Goal: Information Seeking & Learning: Learn about a topic

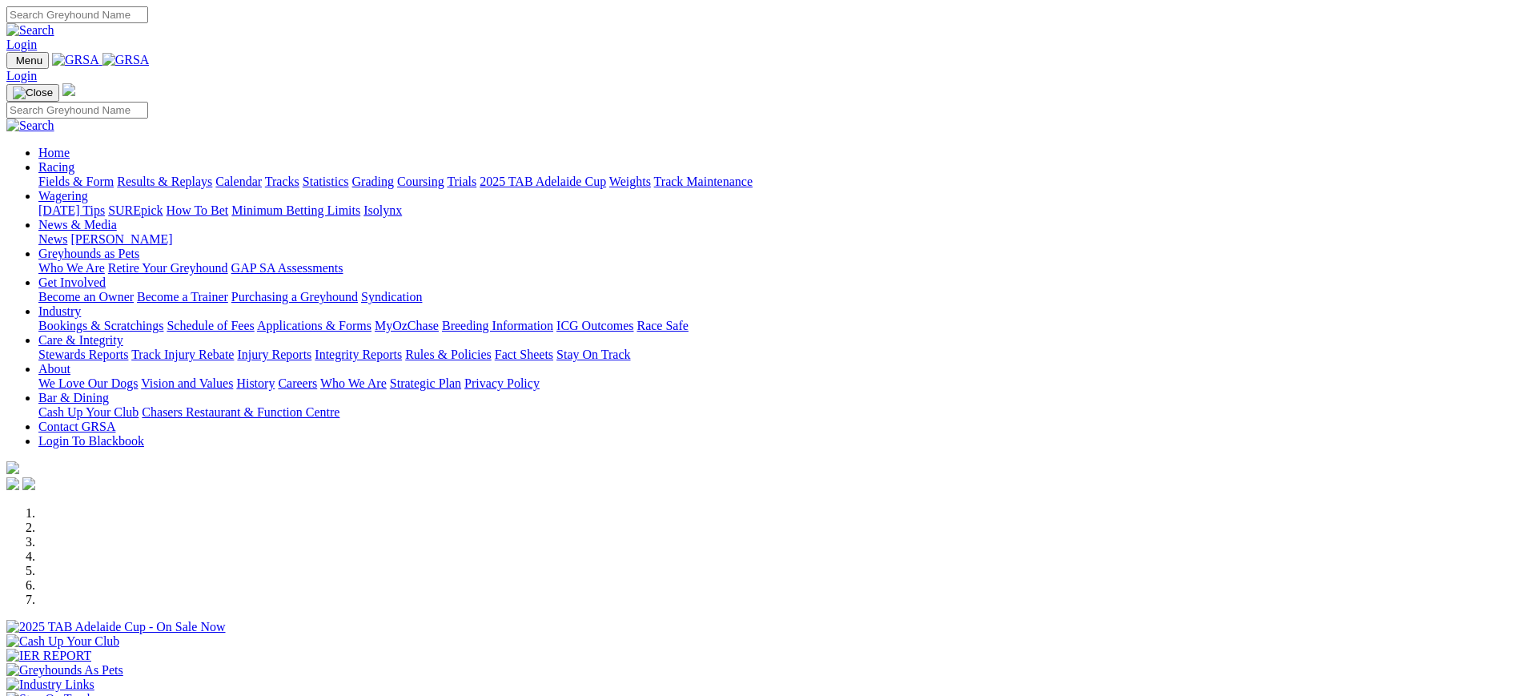
scroll to position [551, 0]
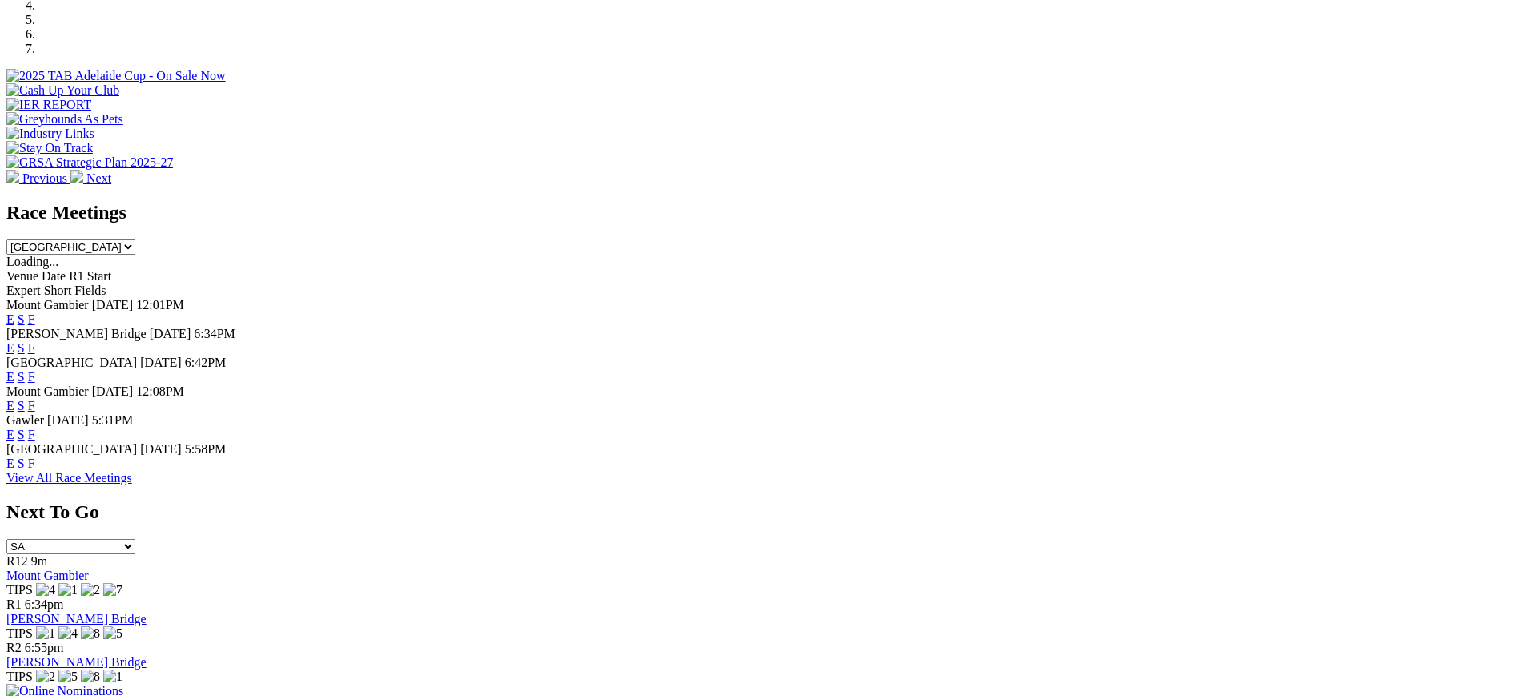
click at [35, 469] on link "F" at bounding box center [31, 463] width 7 height 14
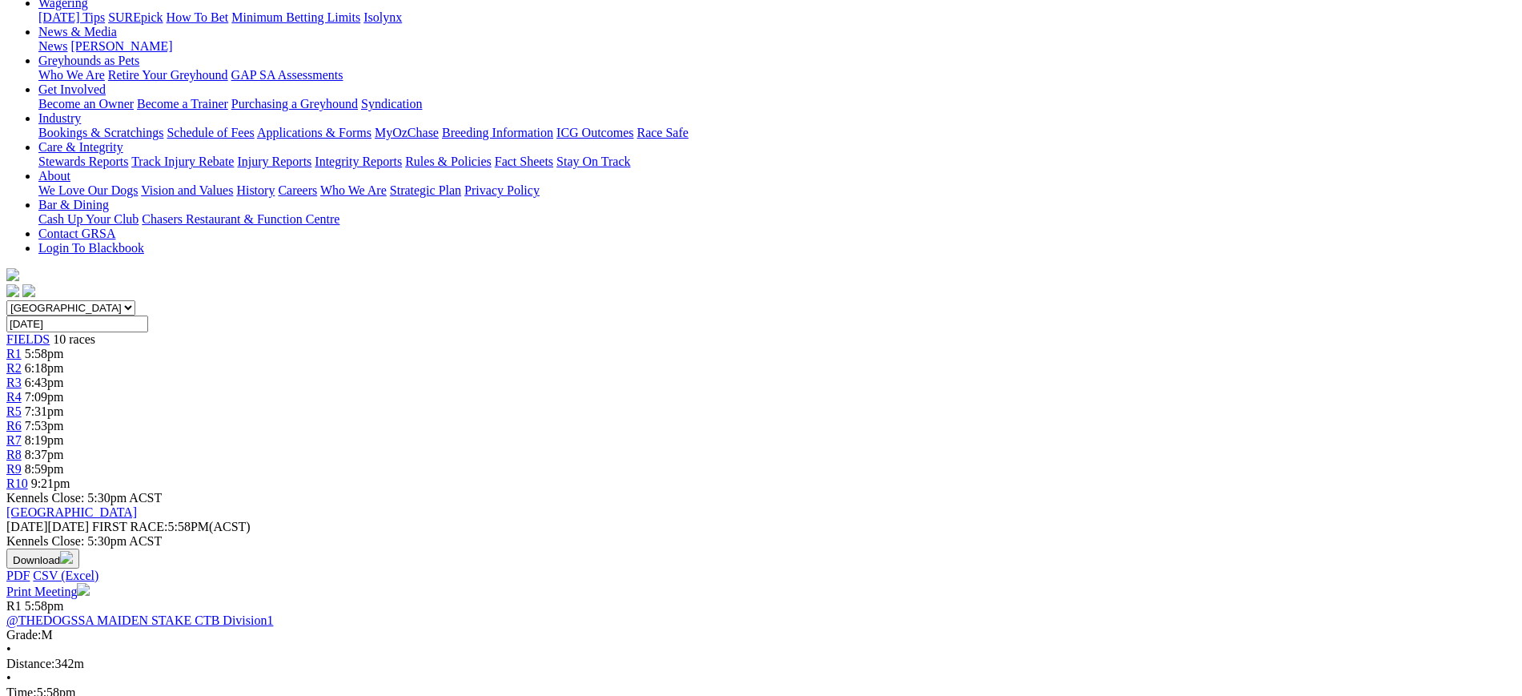
scroll to position [251, 0]
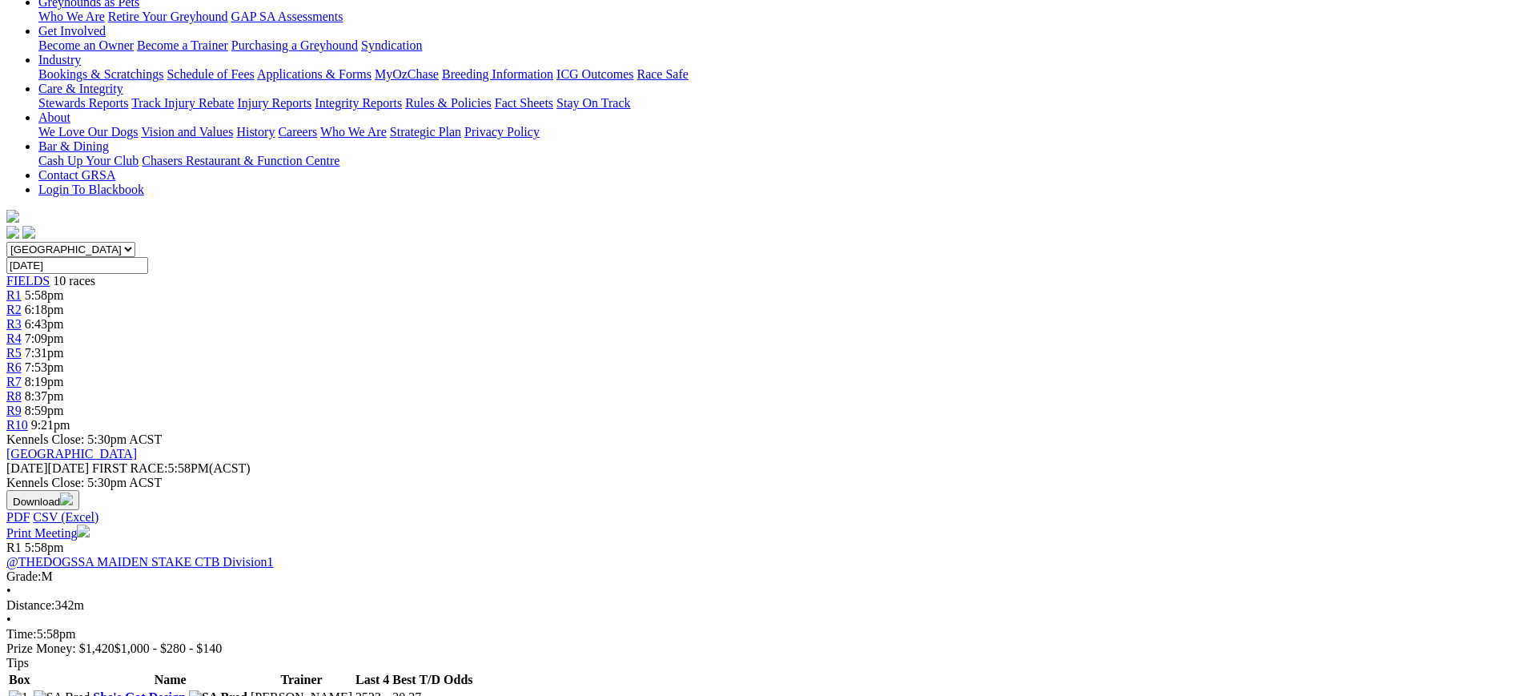
scroll to position [288, 0]
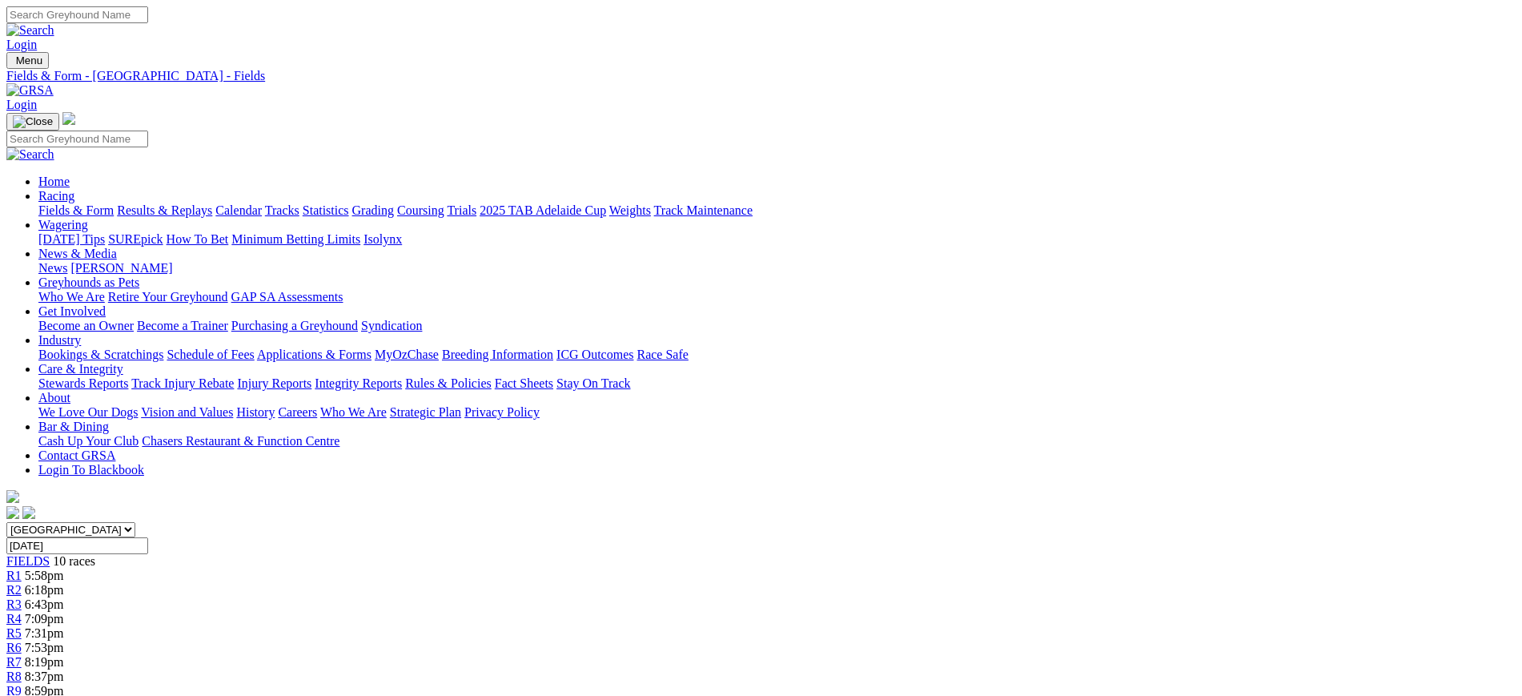
click at [172, 261] on link "[PERSON_NAME]" at bounding box center [121, 268] width 102 height 14
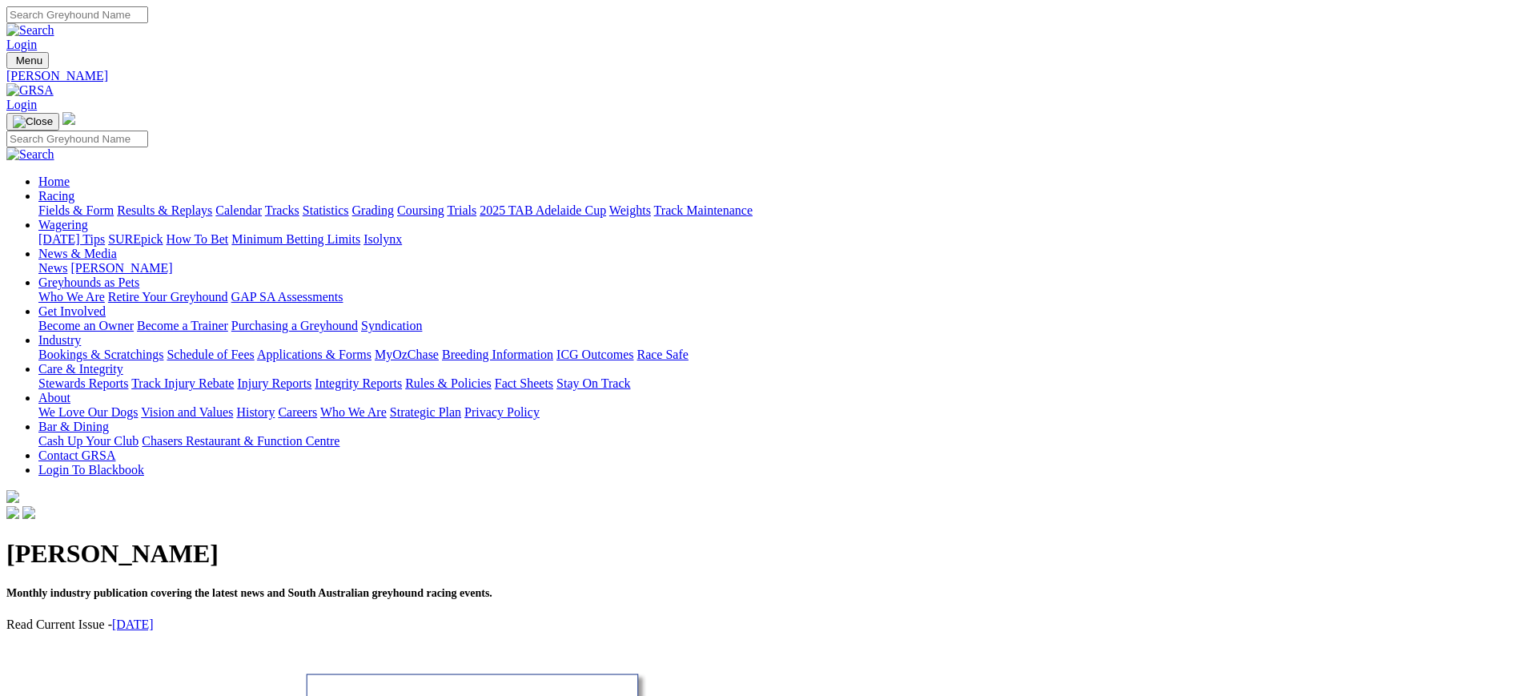
click at [67, 261] on link "News" at bounding box center [52, 268] width 29 height 14
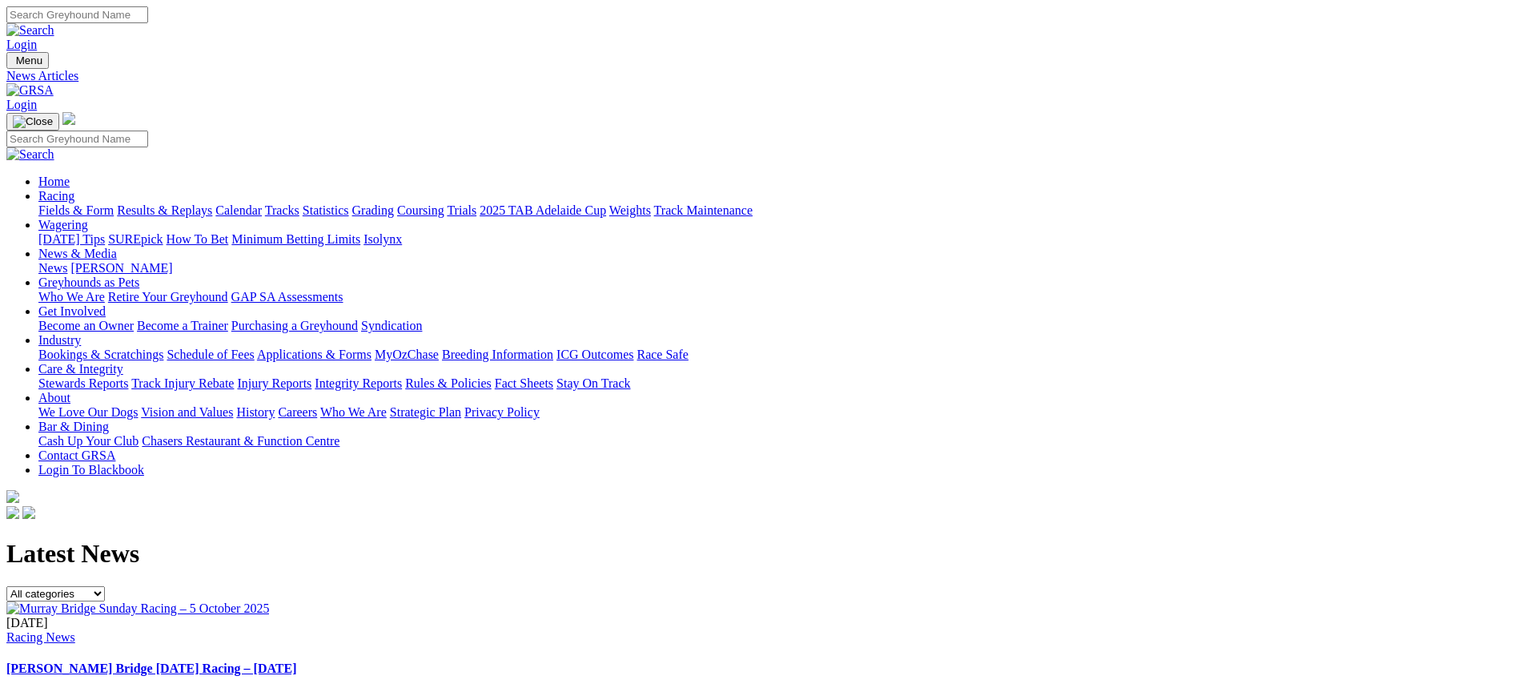
click at [54, 83] on img at bounding box center [29, 90] width 47 height 14
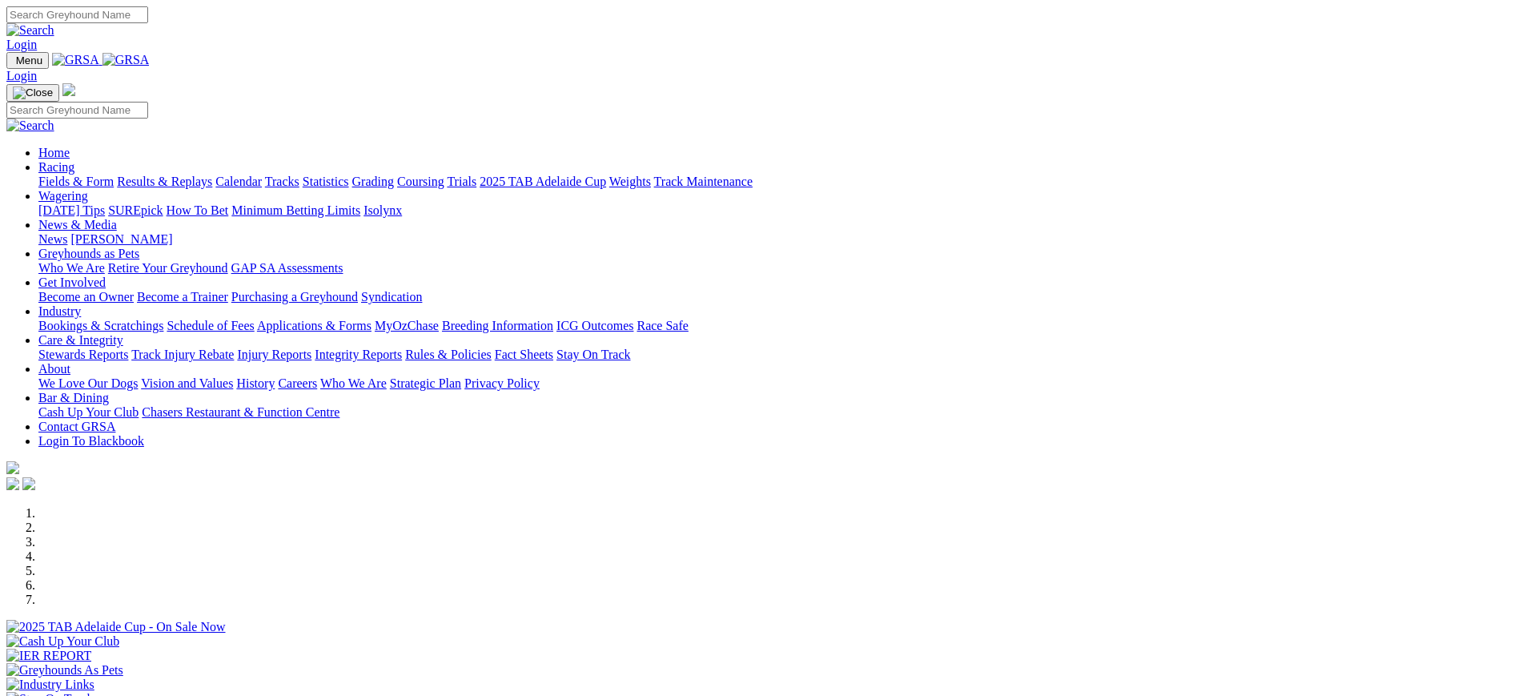
scroll to position [655, 0]
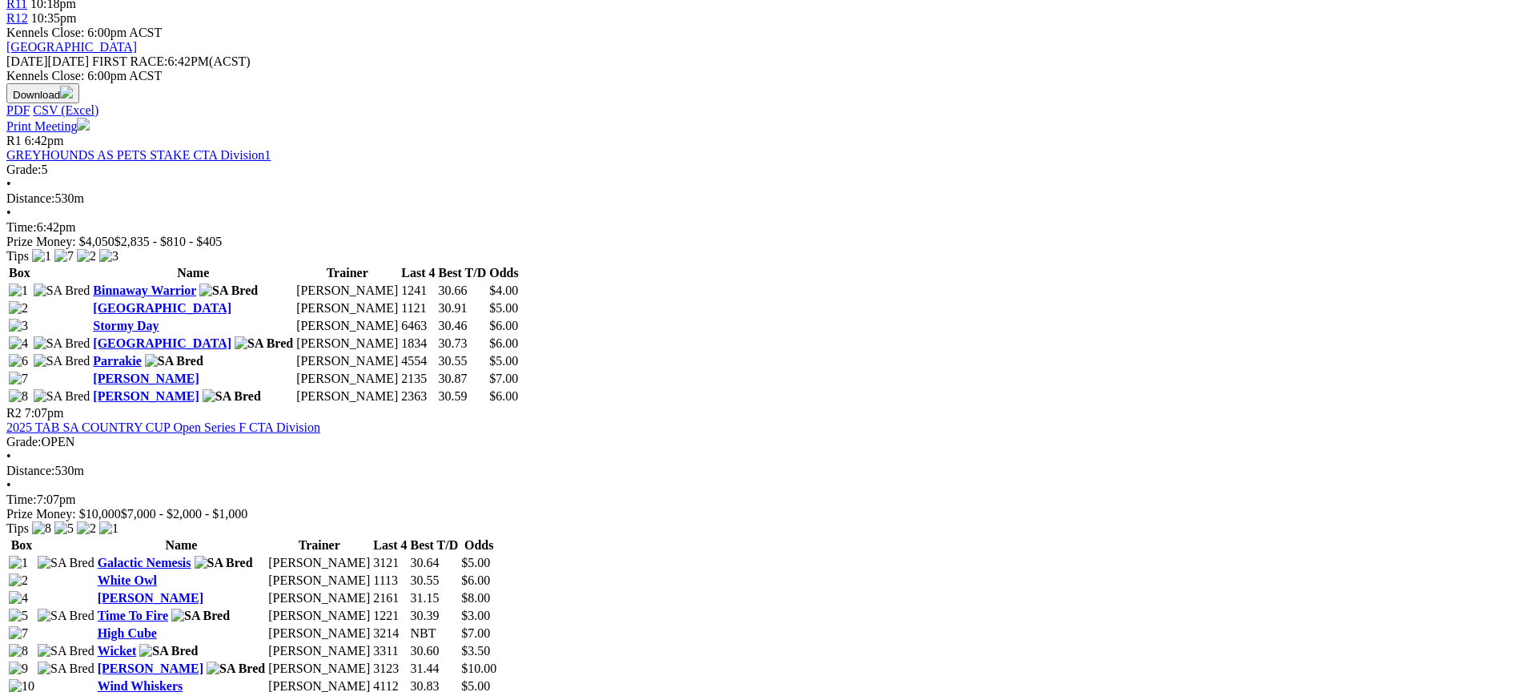
scroll to position [711, 0]
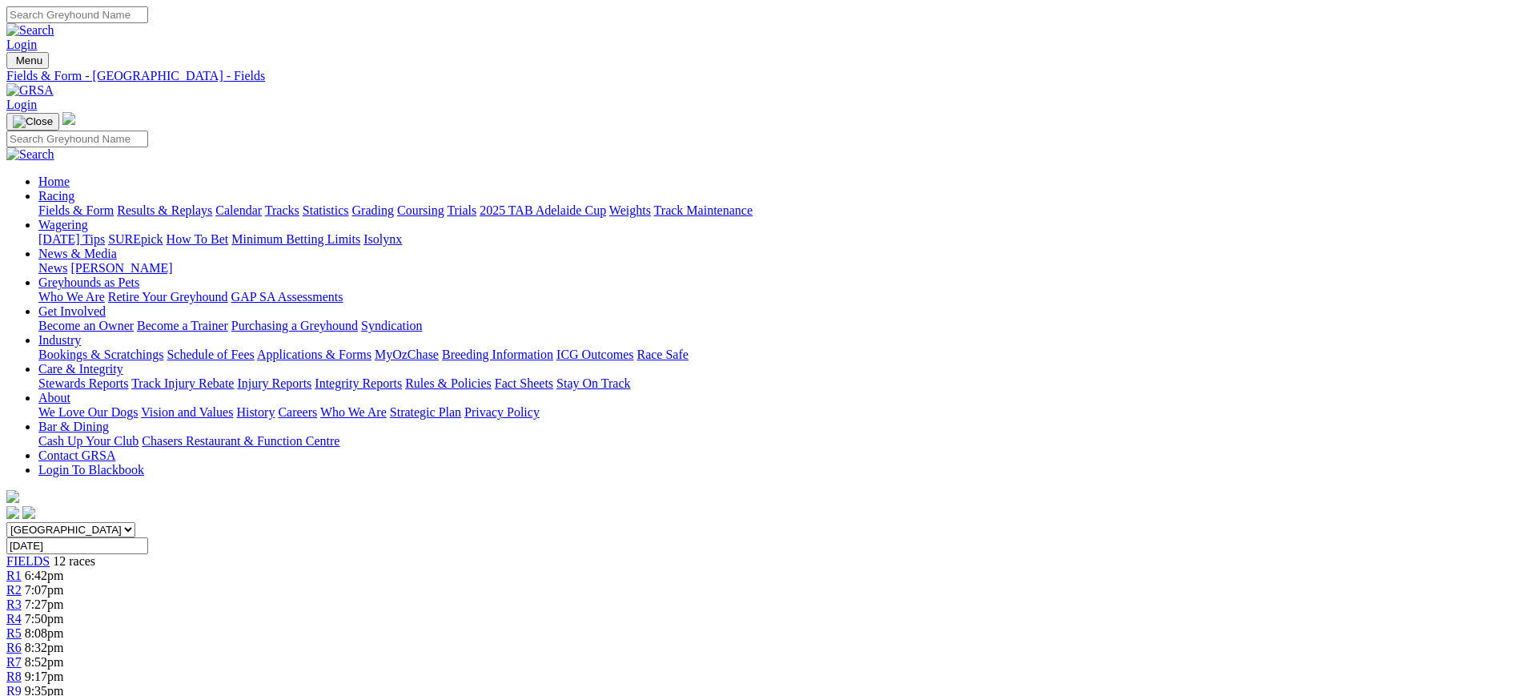
click at [67, 261] on link "News" at bounding box center [52, 268] width 29 height 14
